Goal: Information Seeking & Learning: Check status

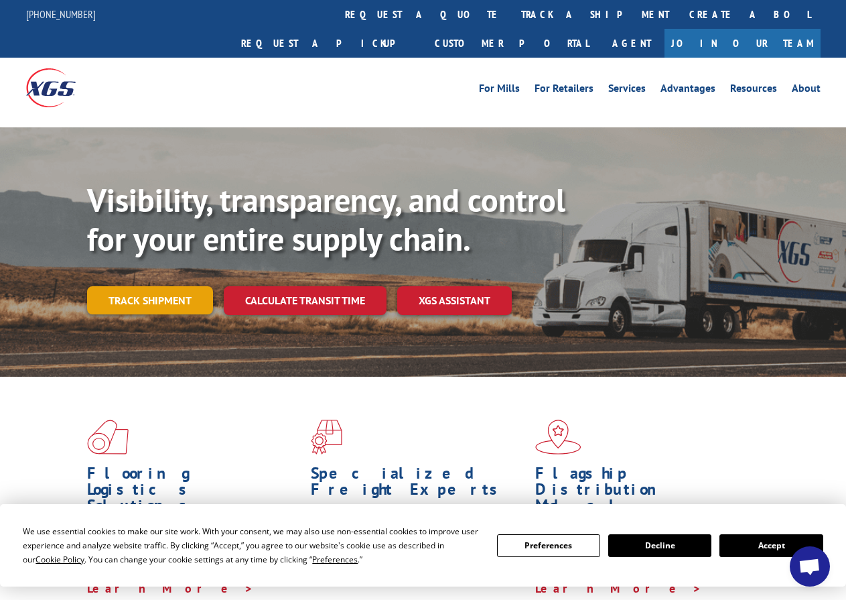
click at [184, 286] on link "Track shipment" at bounding box center [150, 300] width 126 height 28
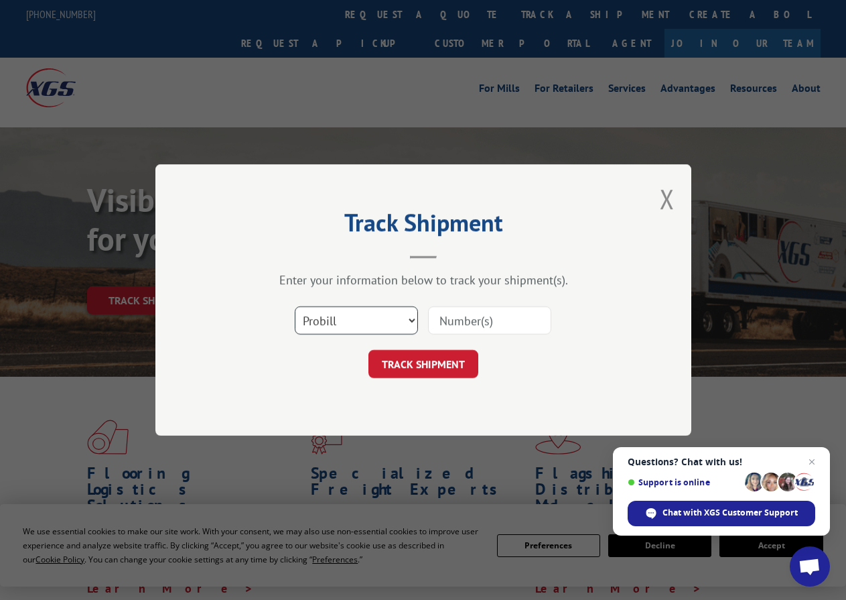
click at [383, 322] on select "Select category... Probill BOL PO" at bounding box center [356, 320] width 123 height 28
click at [437, 325] on input at bounding box center [489, 320] width 123 height 28
click at [482, 320] on input at bounding box center [489, 320] width 123 height 28
drag, startPoint x: 482, startPoint y: 292, endPoint x: 482, endPoint y: 300, distance: 8.0
drag, startPoint x: 482, startPoint y: 300, endPoint x: 480, endPoint y: 320, distance: 20.3
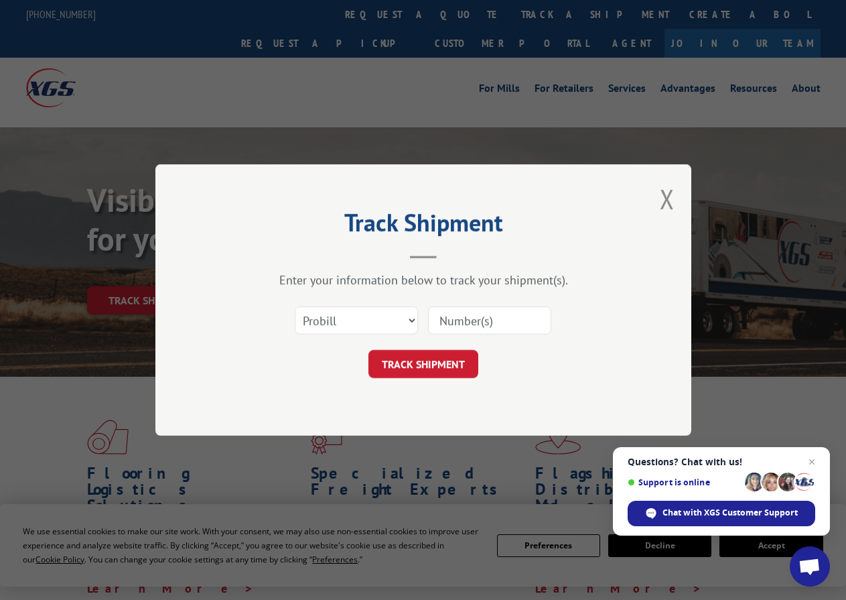
click at [480, 320] on input at bounding box center [489, 320] width 123 height 28
paste input "16961955"
type input "16961955"
click button "TRACK SHIPMENT" at bounding box center [424, 364] width 110 height 28
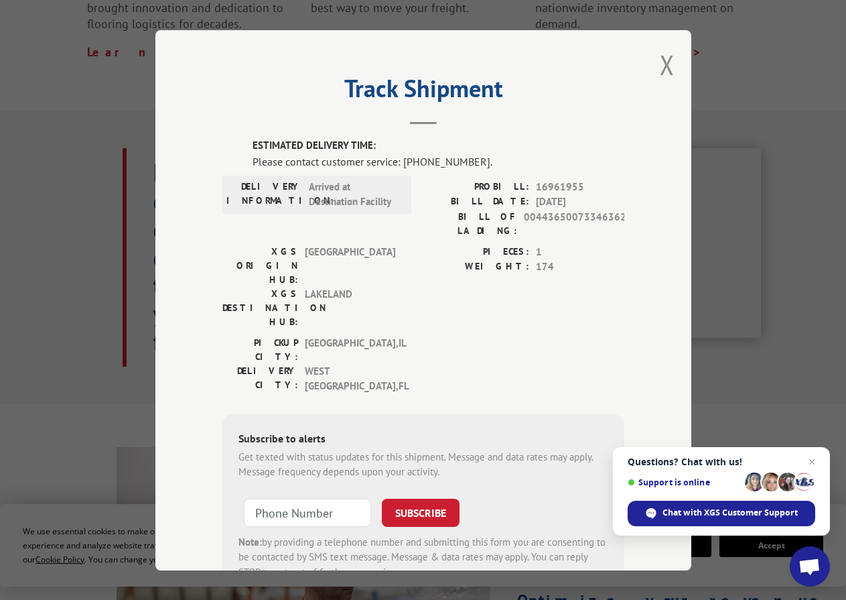
scroll to position [603, 0]
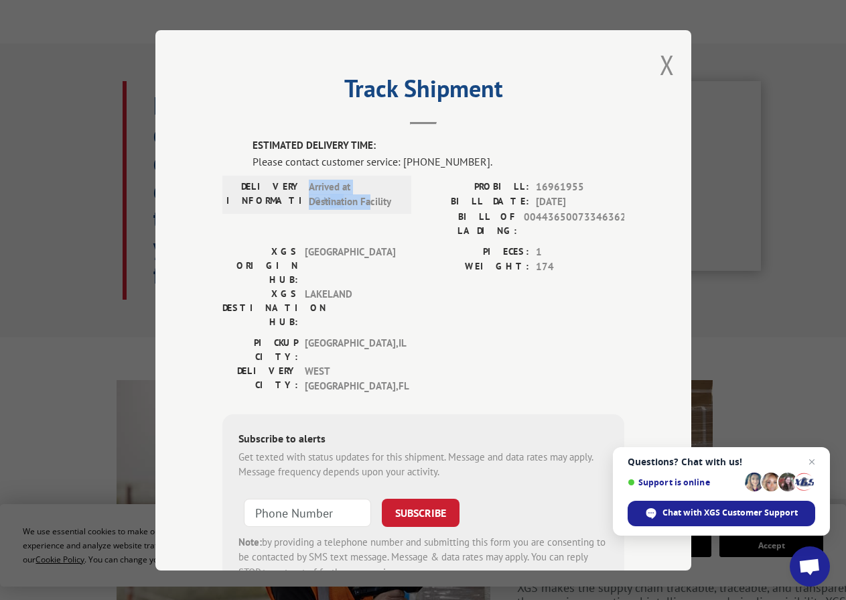
drag, startPoint x: 295, startPoint y: 189, endPoint x: 366, endPoint y: 200, distance: 71.8
click at [366, 200] on div "DELIVERY INFORMATION: Arrived at Destination Facility" at bounding box center [316, 194] width 181 height 30
click at [367, 203] on span "Arrived at Destination Facility" at bounding box center [354, 194] width 90 height 30
drag, startPoint x: 247, startPoint y: 233, endPoint x: 340, endPoint y: 236, distance: 93.2
click at [340, 244] on div "XGS ORIGIN HUB: [GEOGRAPHIC_DATA]" at bounding box center [312, 265] width 181 height 42
